Goal: Communication & Community: Answer question/provide support

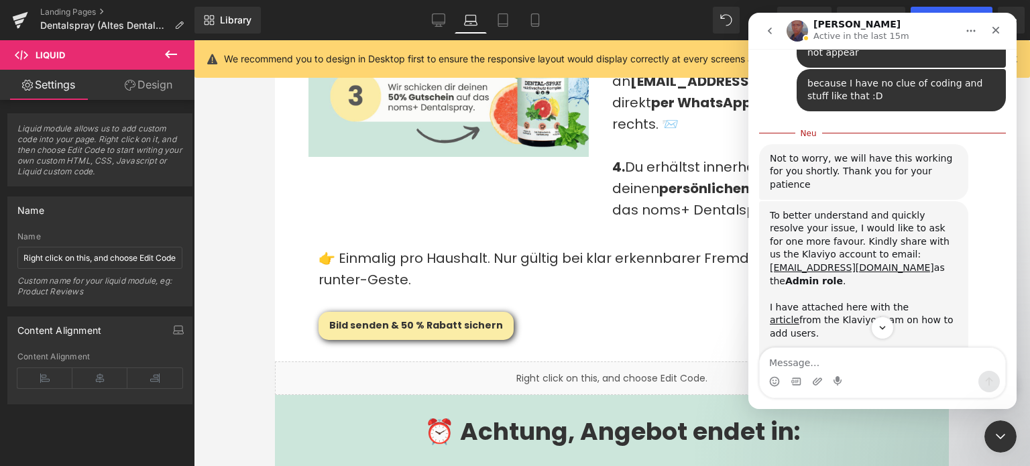
scroll to position [1443, 0]
click at [979, 233] on div "To better understand and quickly resolve your issue, I would like to ask for on…" at bounding box center [882, 386] width 247 height 374
click at [800, 313] on link "article" at bounding box center [785, 318] width 30 height 11
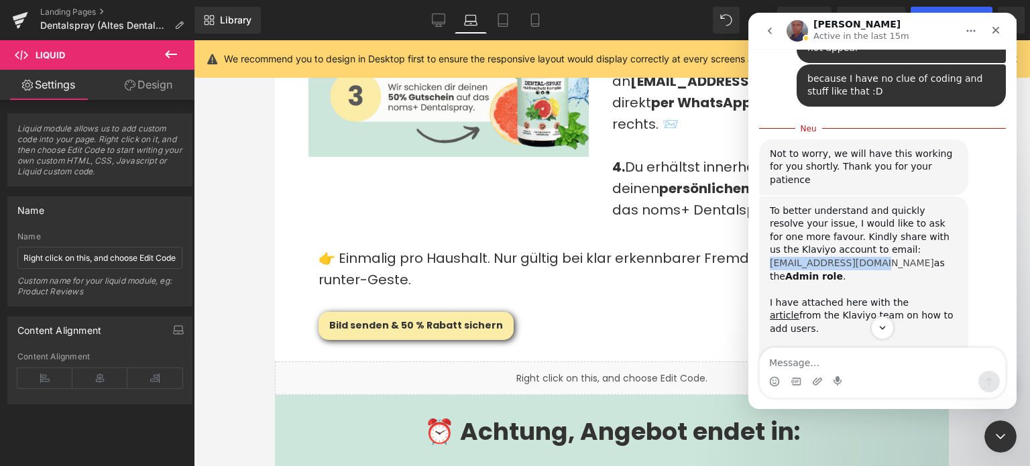
drag, startPoint x: 953, startPoint y: 189, endPoint x: 844, endPoint y: 187, distance: 108.7
click at [844, 205] on div "To better understand and quickly resolve your issue, I would like to ask for on…" at bounding box center [864, 369] width 188 height 329
copy link "[EMAIL_ADDRESS][DOMAIN_NAME]"
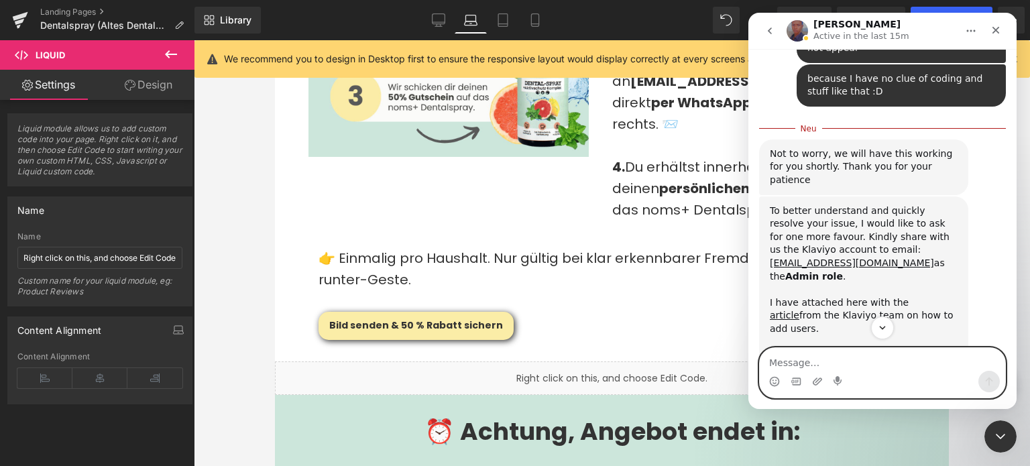
click at [859, 362] on textarea "Message…" at bounding box center [882, 359] width 245 height 23
type textarea "Done!"
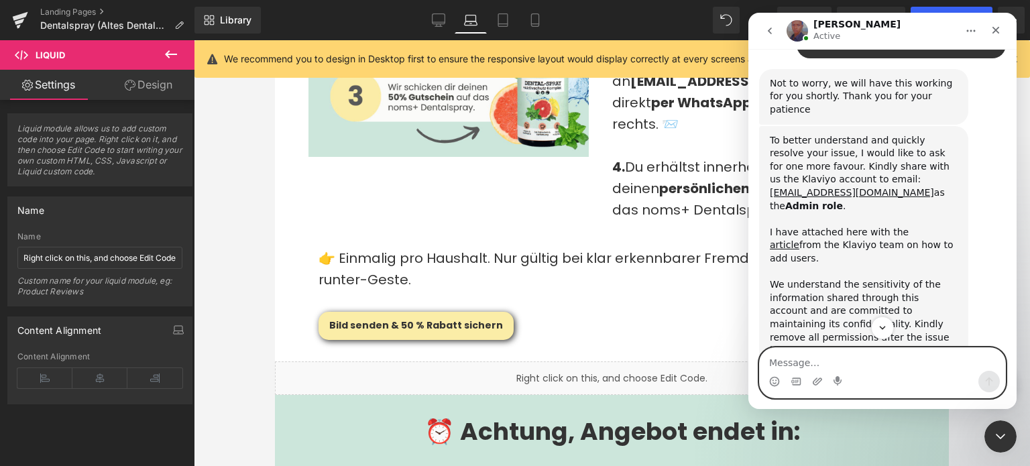
scroll to position [1566, 0]
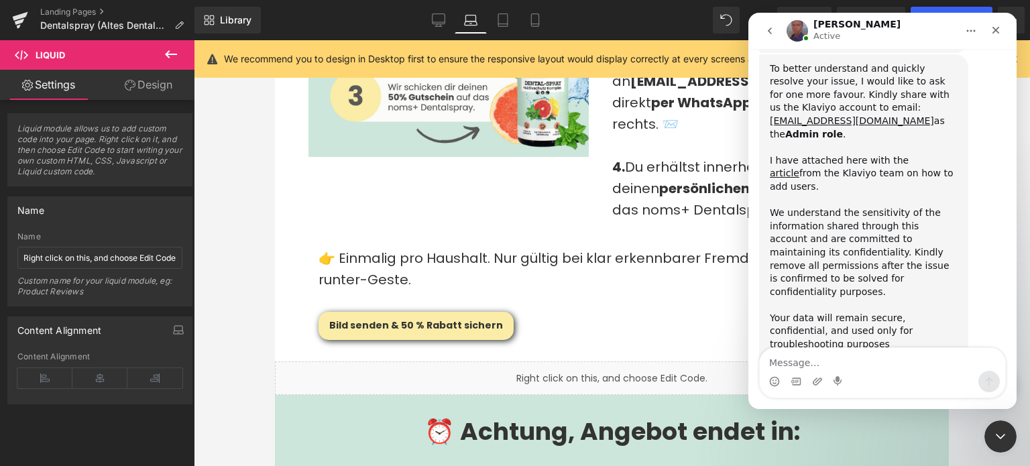
click at [842, 373] on div "Intercom Messenger" at bounding box center [839, 381] width 11 height 21
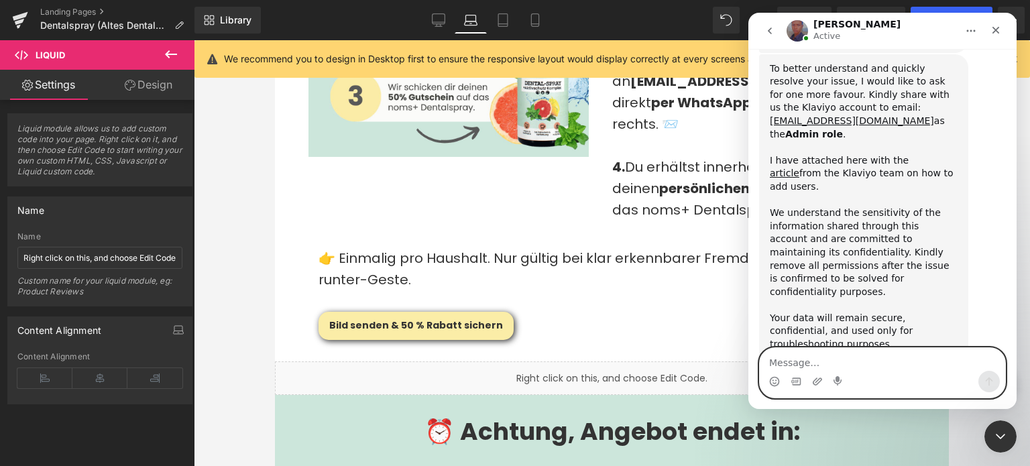
click at [839, 362] on textarea "Message…" at bounding box center [882, 359] width 245 height 23
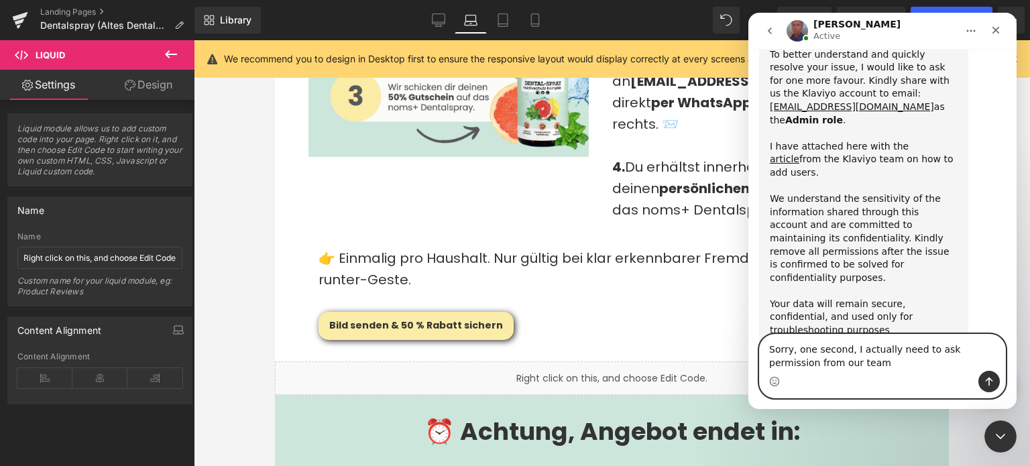
type textarea "Sorry, one second, I actually need to ask permission from our team."
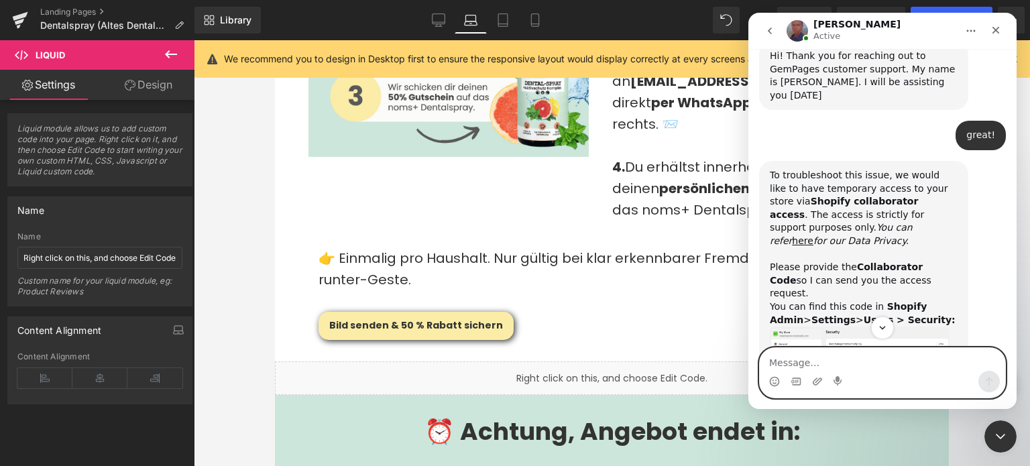
scroll to position [504, 0]
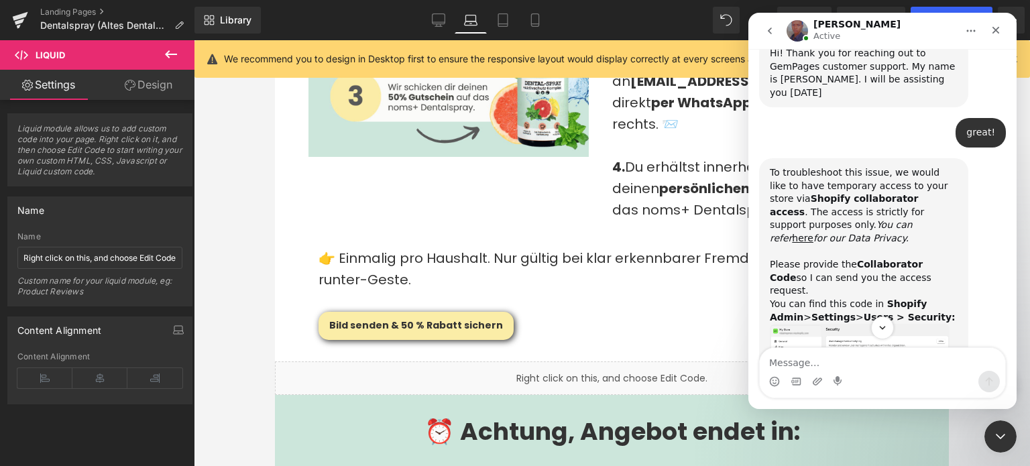
click at [793, 28] on img "Intercom Messenger" at bounding box center [797, 30] width 21 height 21
click at [822, 23] on h1 "[PERSON_NAME]" at bounding box center [857, 24] width 87 height 10
click at [988, 211] on div "To troubleshoot this issue, we would like to have temporary access to your stor…" at bounding box center [882, 302] width 247 height 288
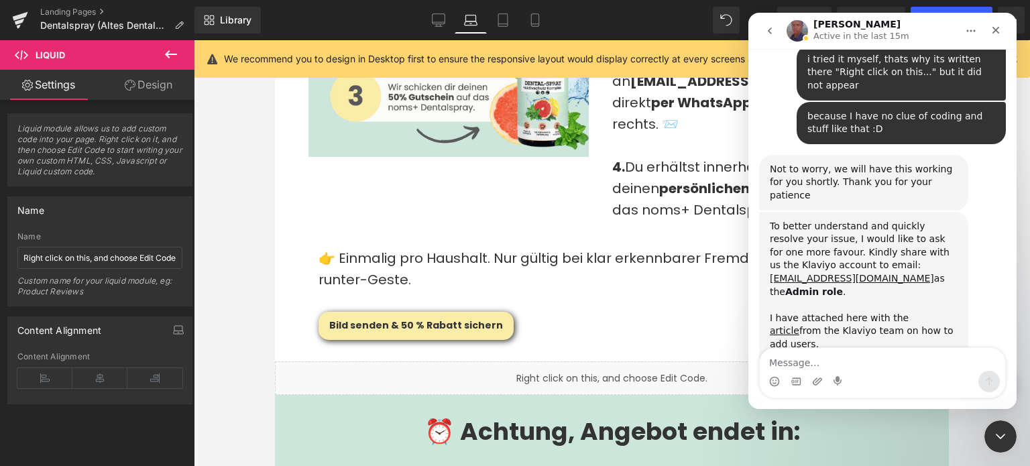
scroll to position [1409, 0]
drag, startPoint x: 955, startPoint y: 201, endPoint x: 845, endPoint y: 198, distance: 110.0
click at [845, 220] on div "To better understand and quickly resolve your issue, I would like to ask for on…" at bounding box center [864, 384] width 188 height 329
copy link "[EMAIL_ADDRESS][DOMAIN_NAME]"
click at [808, 375] on div "Intercom Messenger" at bounding box center [882, 381] width 245 height 21
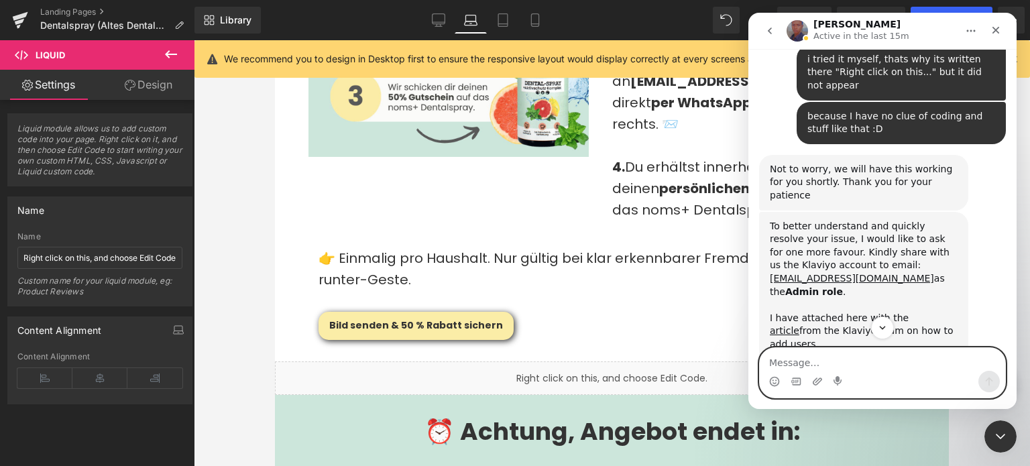
click at [821, 368] on textarea "Message…" at bounding box center [882, 359] width 245 height 23
type textarea "l"
type textarea "Alright, invite sent! :)"
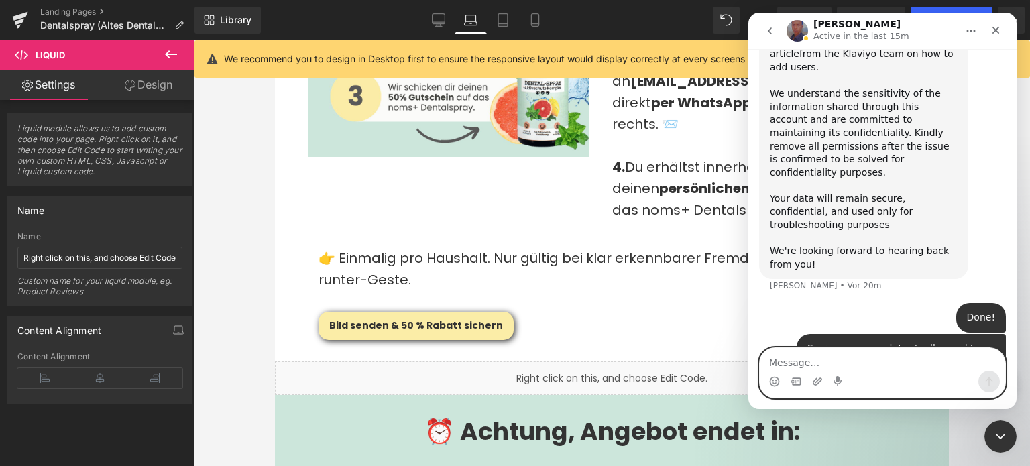
scroll to position [1704, 0]
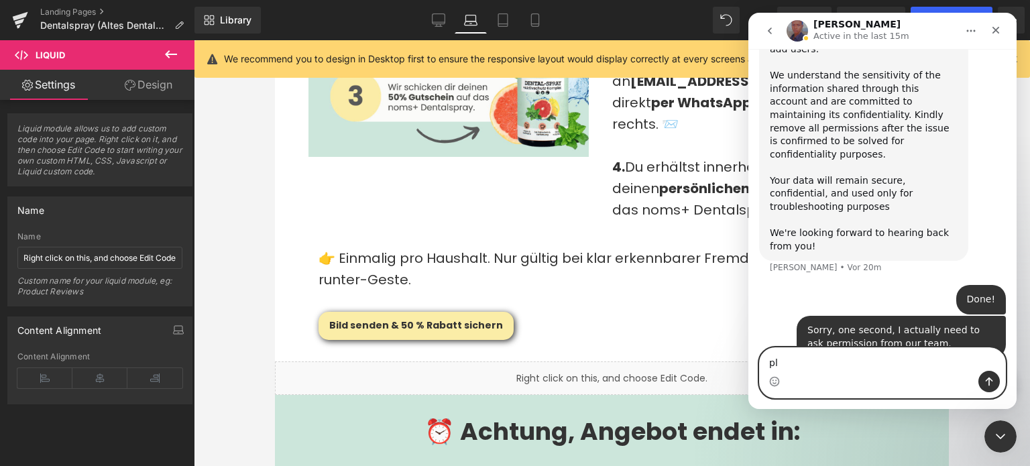
type textarea "p"
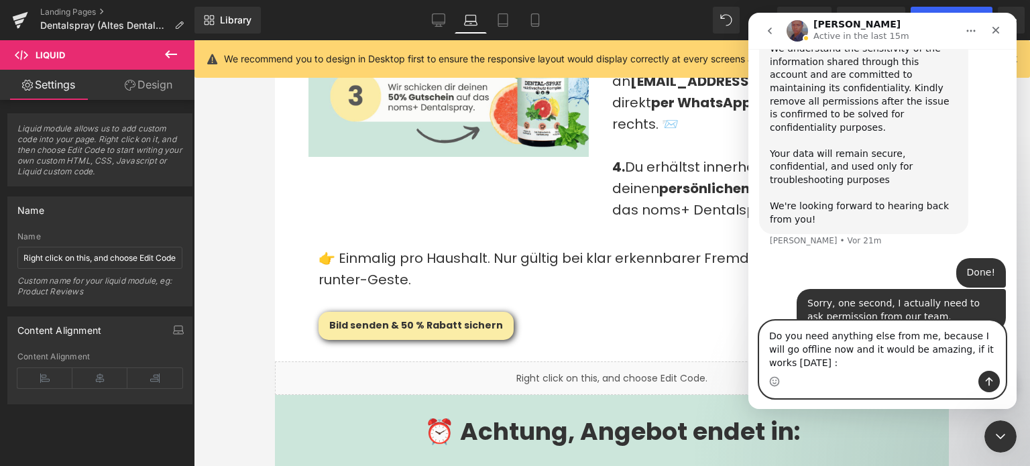
type textarea "Do you need anything else from me, because I will go offline now and it would b…"
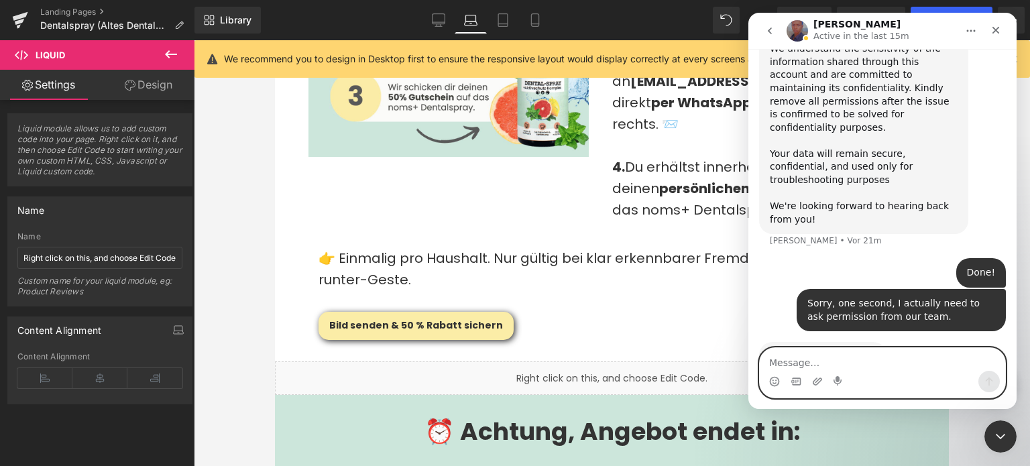
scroll to position [1760, 0]
